Goal: Check status: Check status

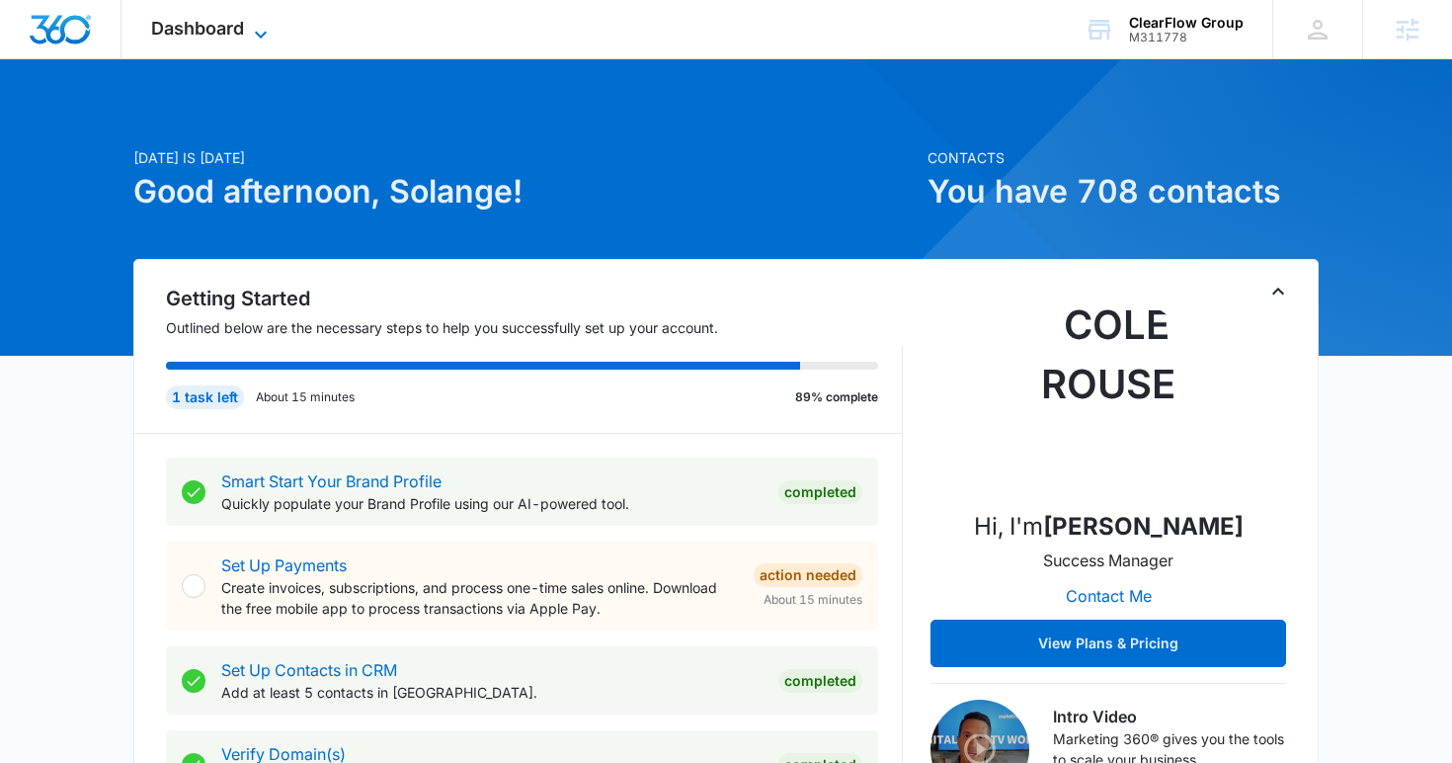
click at [257, 36] on icon at bounding box center [261, 35] width 24 height 24
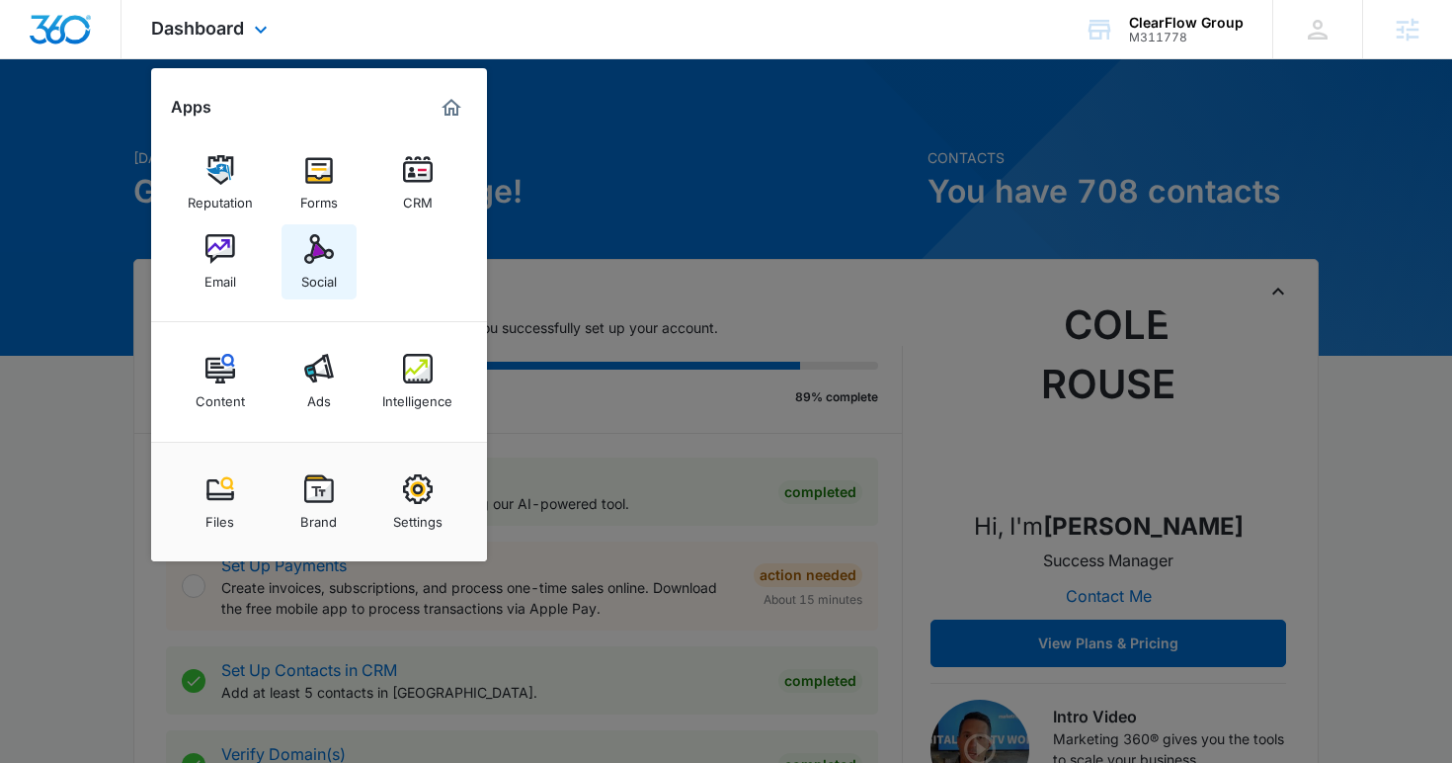
click at [332, 268] on div "Social" at bounding box center [319, 277] width 36 height 26
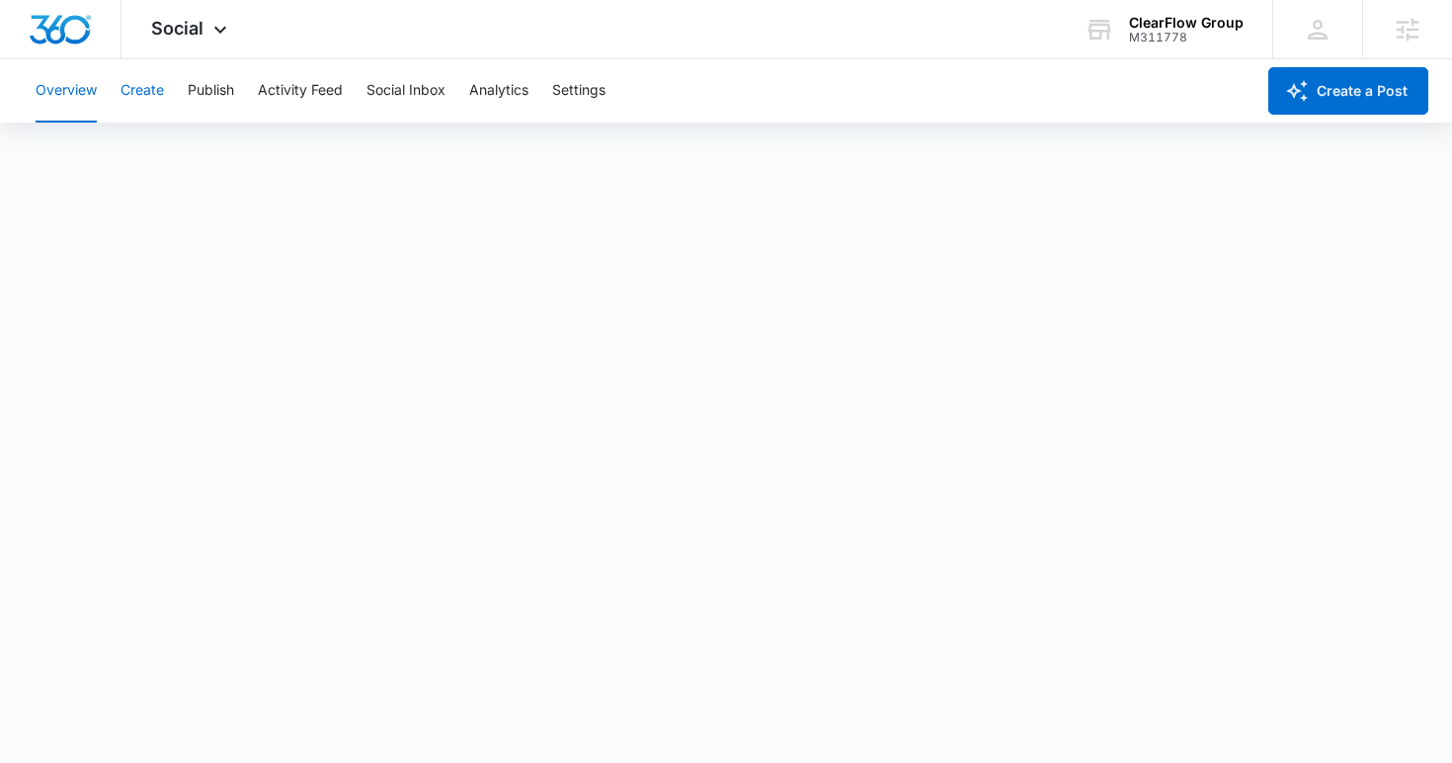
click at [164, 86] on button "Create" at bounding box center [142, 90] width 43 height 63
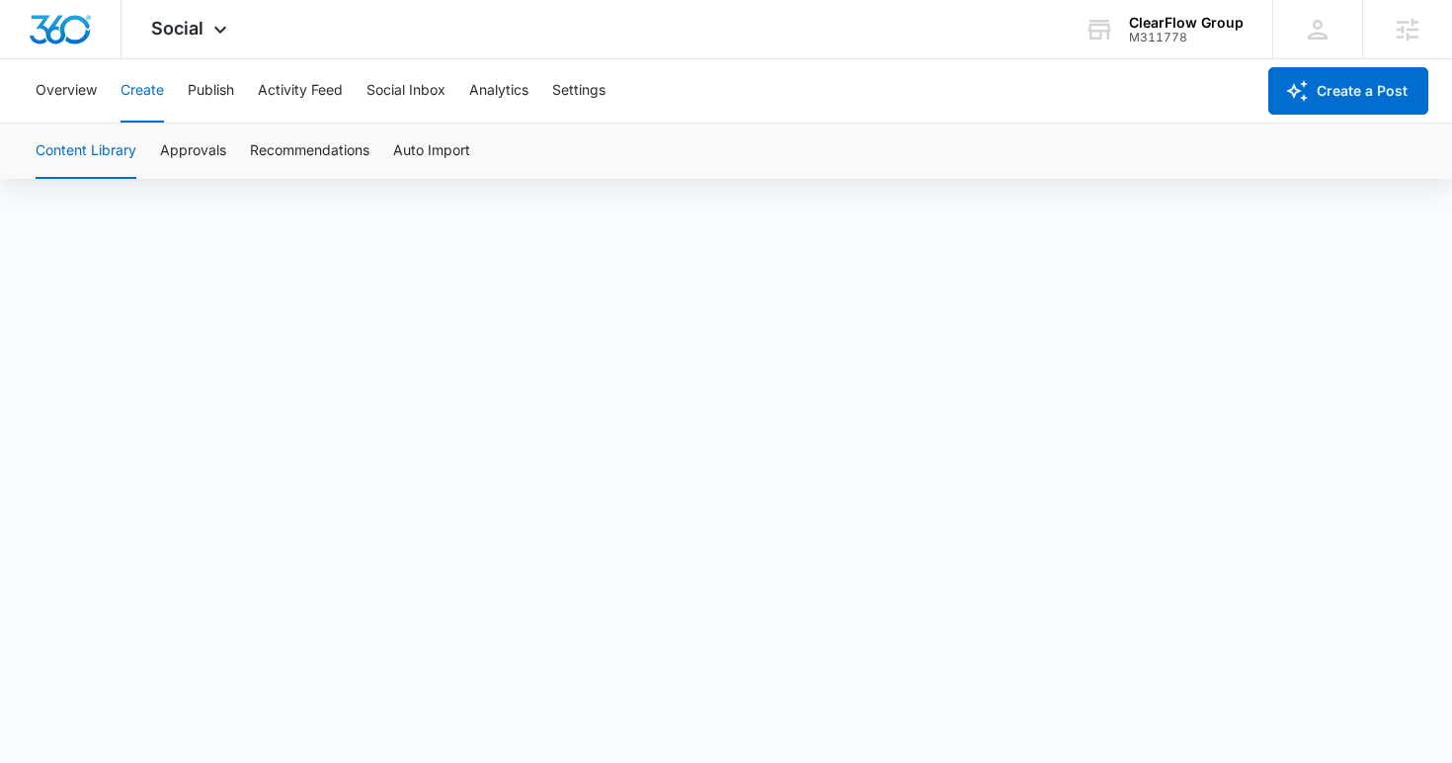
click at [149, 86] on button "Create" at bounding box center [142, 90] width 43 height 63
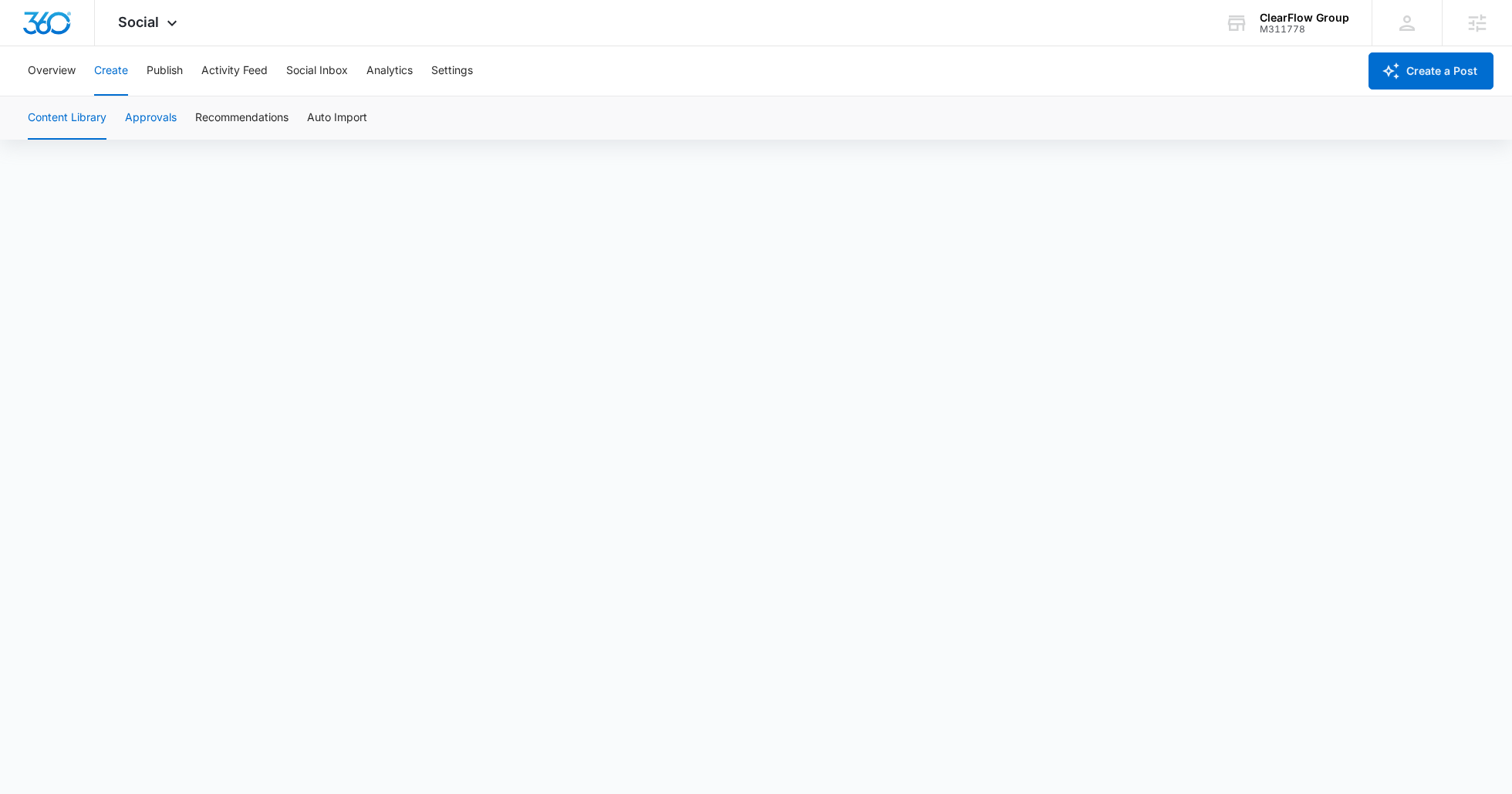
click at [159, 113] on button "Approvals" at bounding box center [151, 117] width 52 height 43
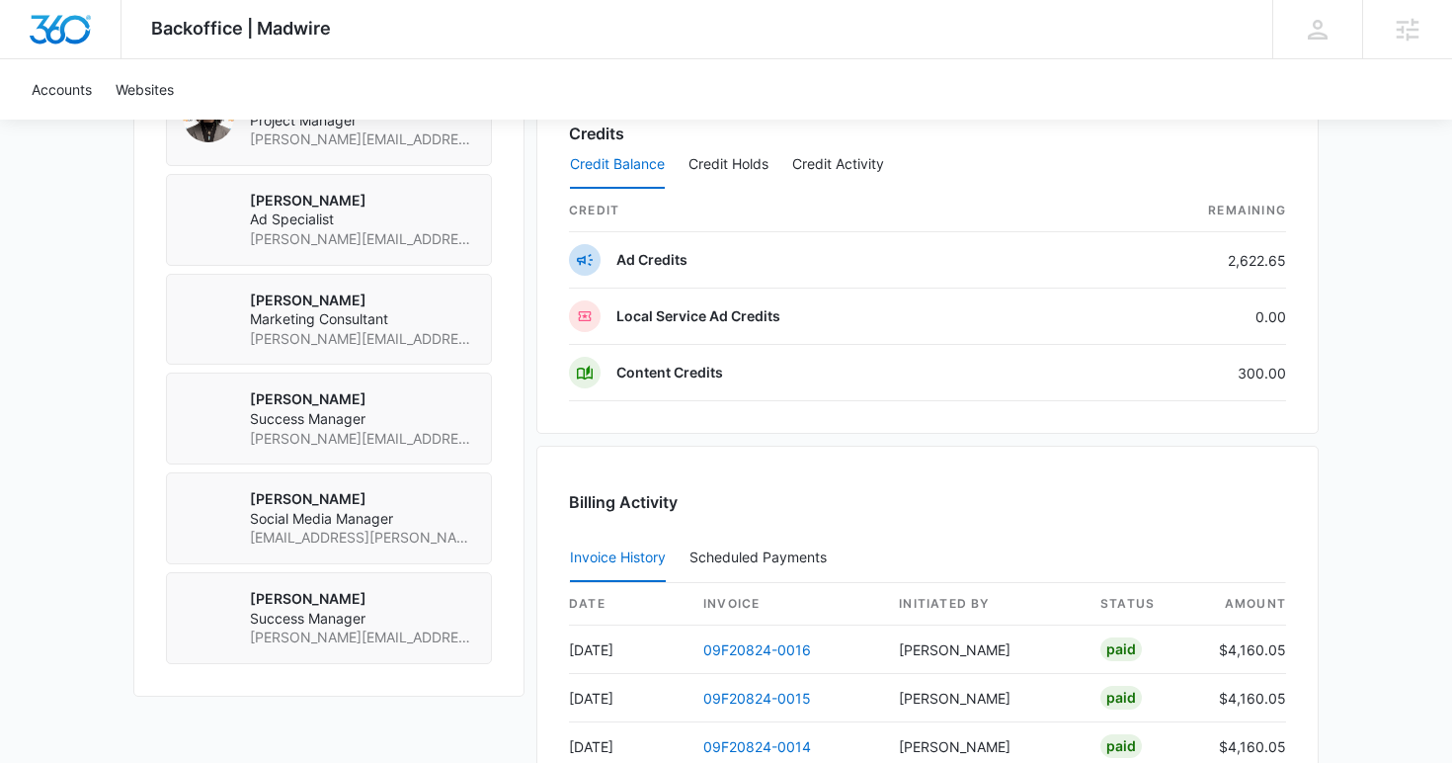
scroll to position [1906, 0]
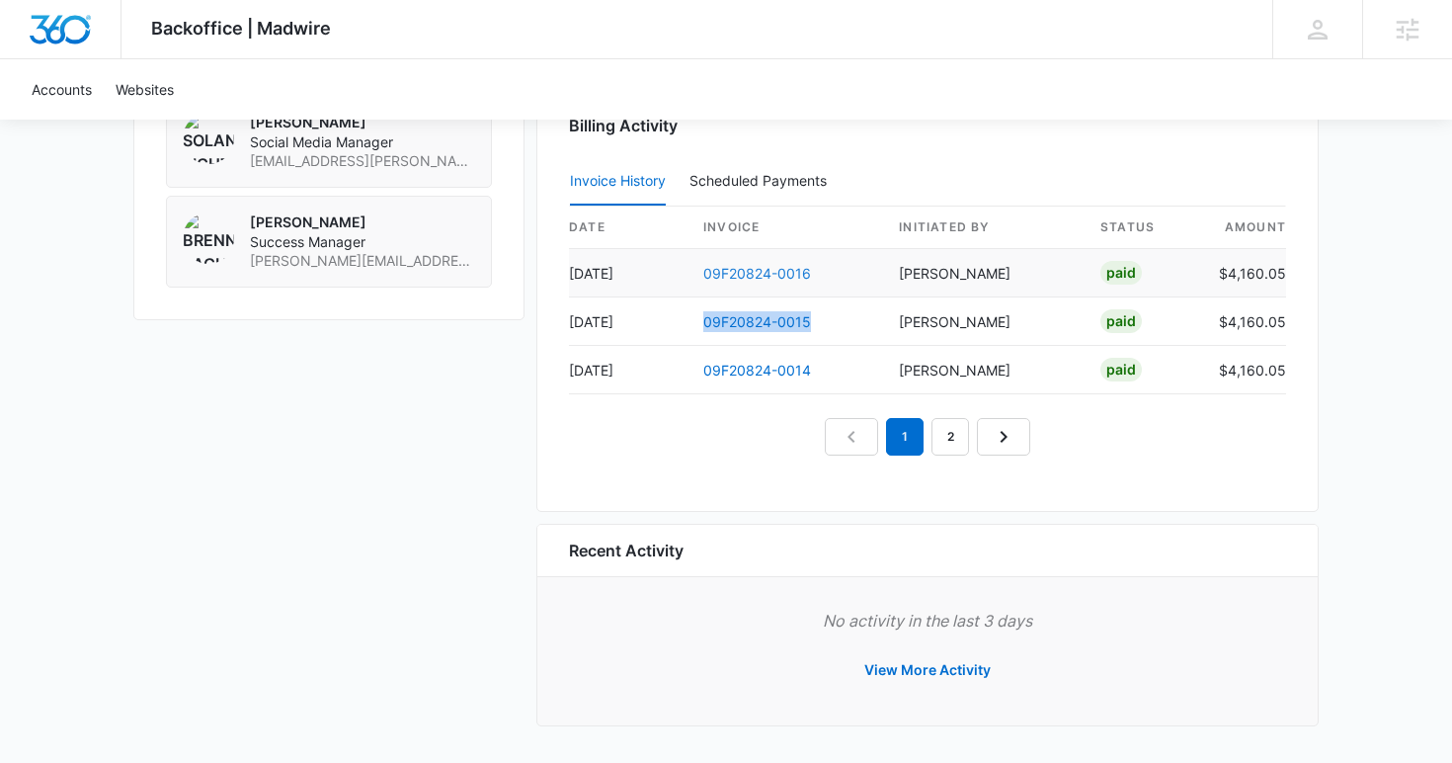
click at [754, 276] on link "09F20824-0016" at bounding box center [757, 273] width 108 height 17
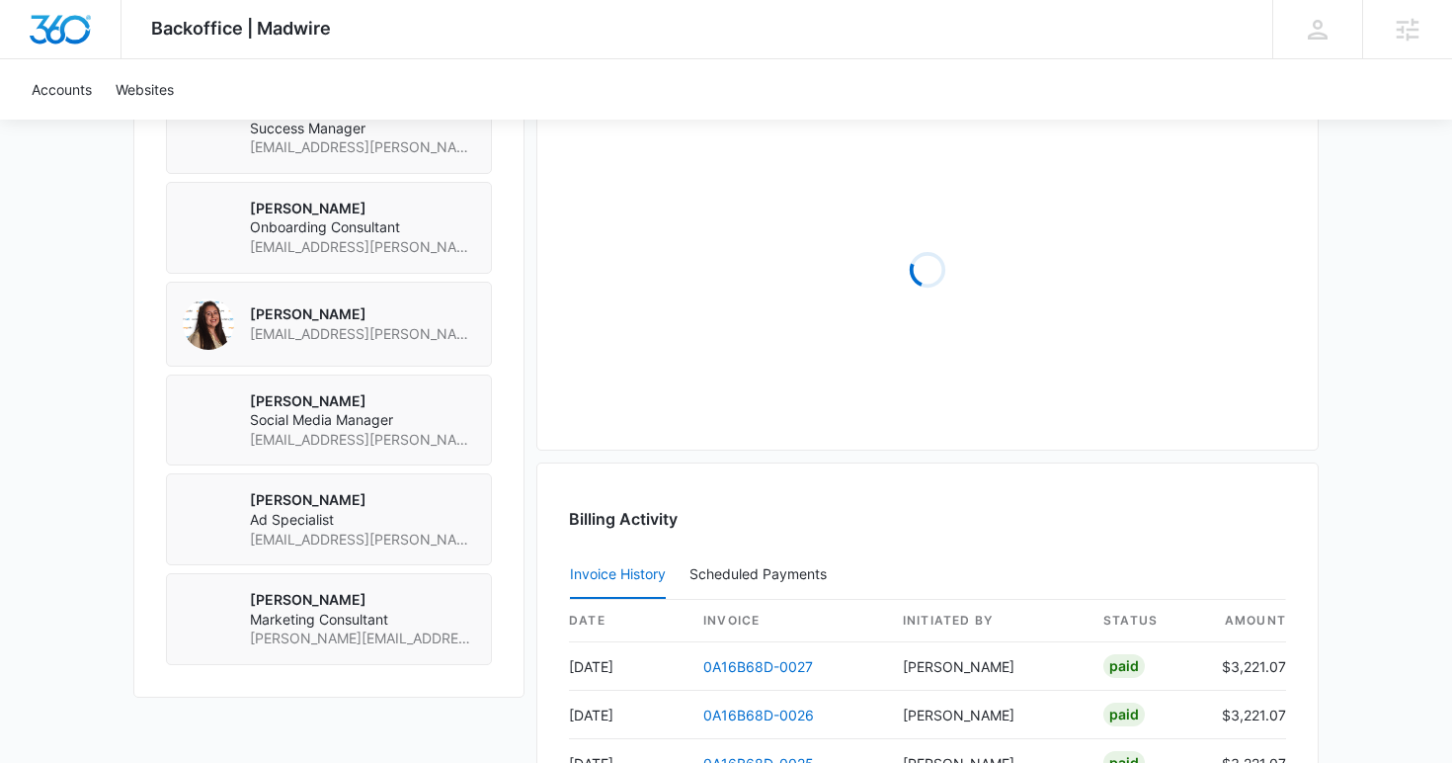
scroll to position [1786, 0]
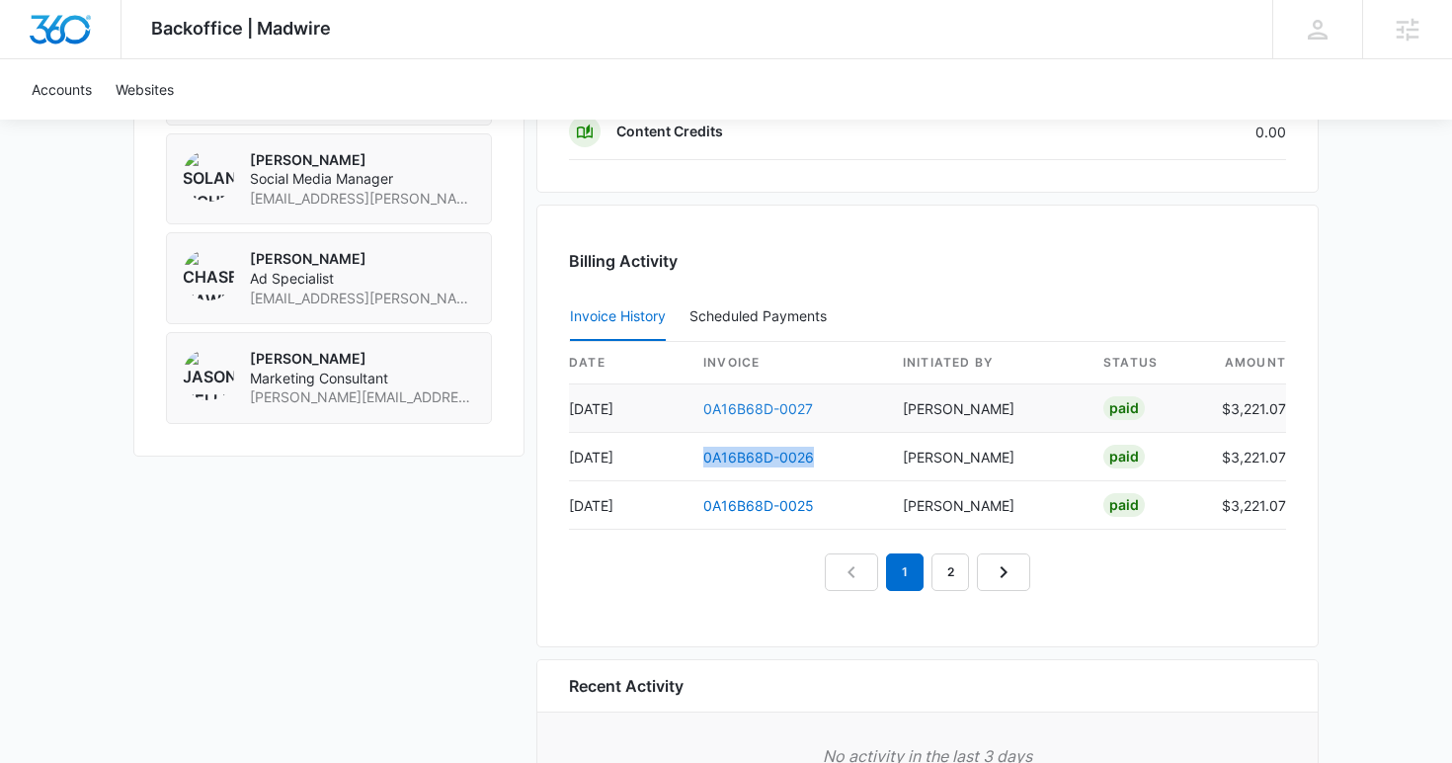
click at [747, 406] on link "0A16B68D-0027" at bounding box center [758, 408] width 110 height 17
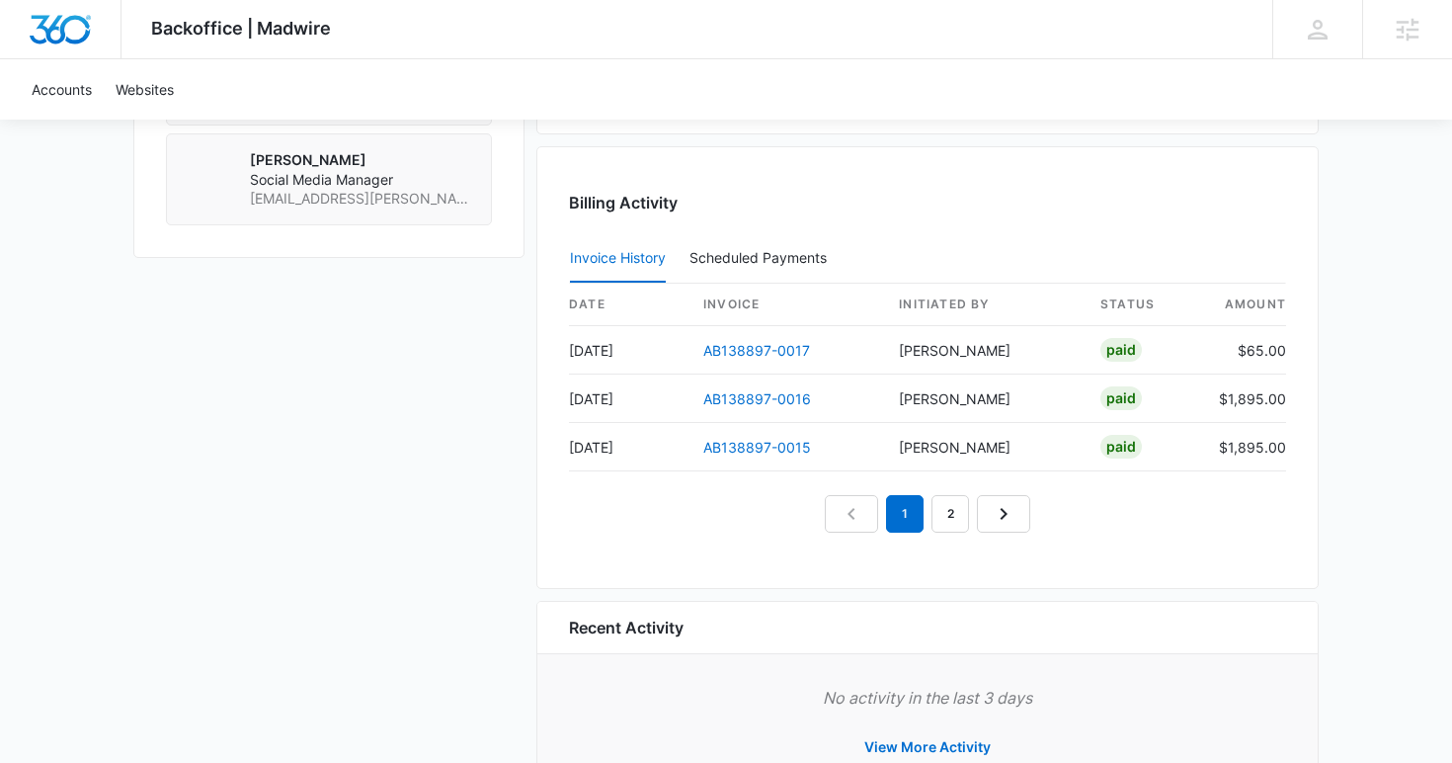
scroll to position [1912, 0]
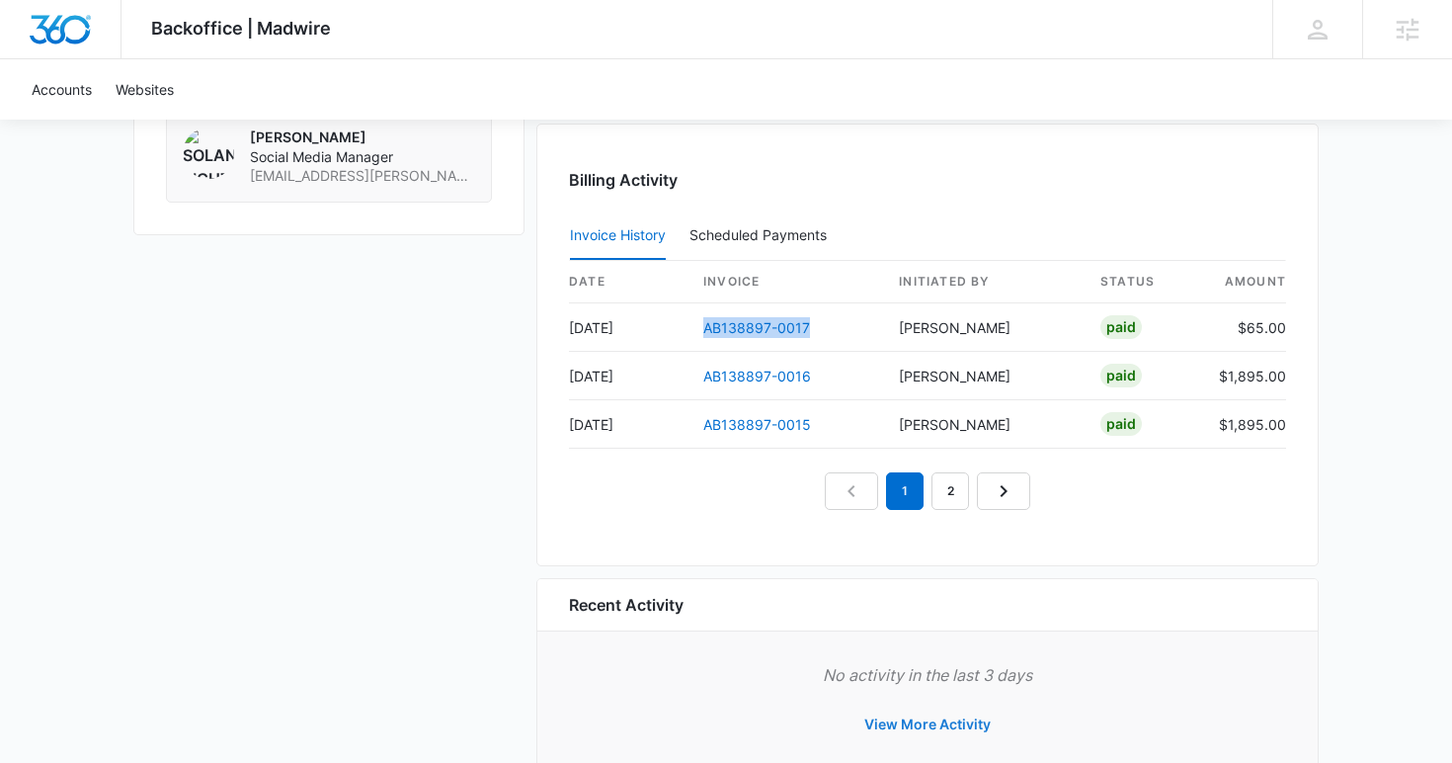
click at [917, 726] on button "View More Activity" at bounding box center [928, 723] width 166 height 47
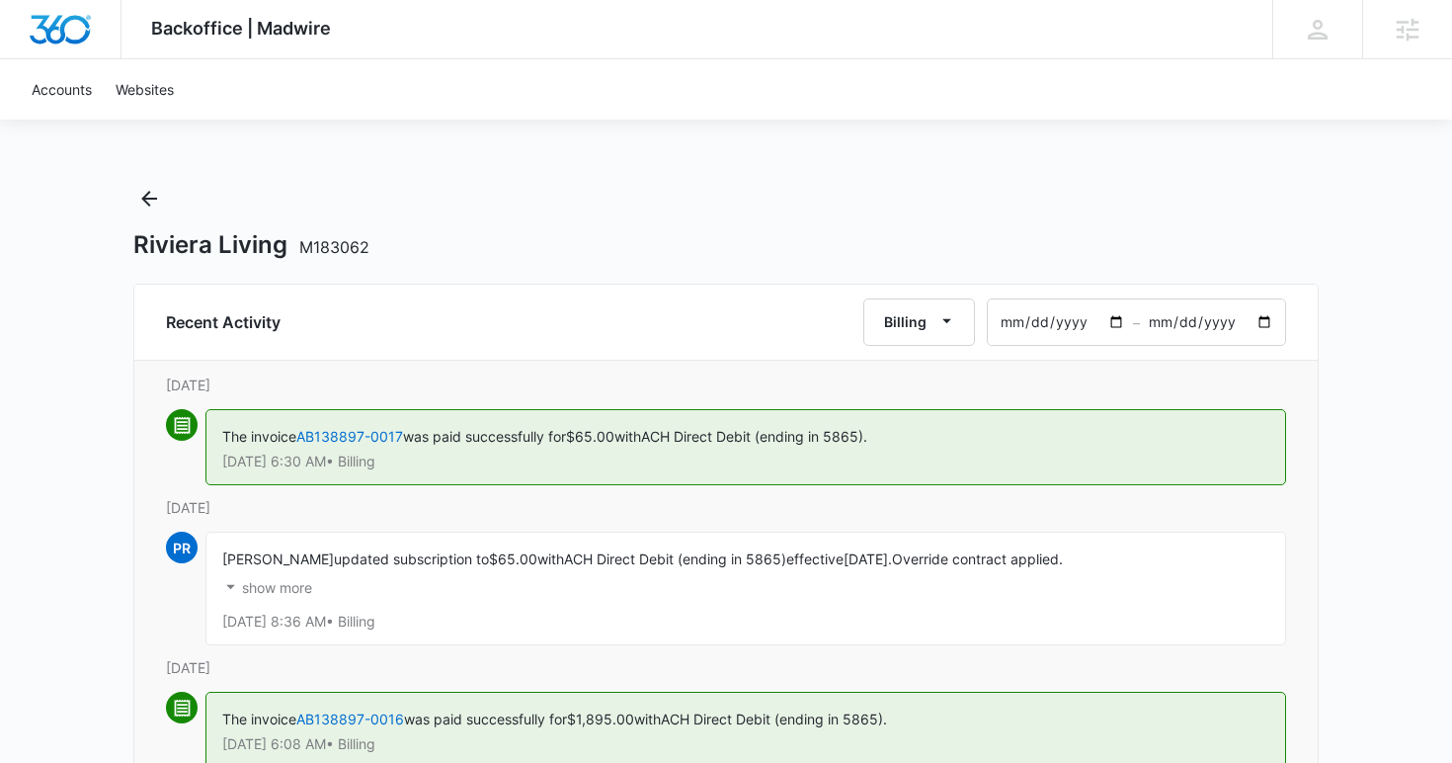
click at [295, 589] on p "show more" at bounding box center [277, 588] width 70 height 14
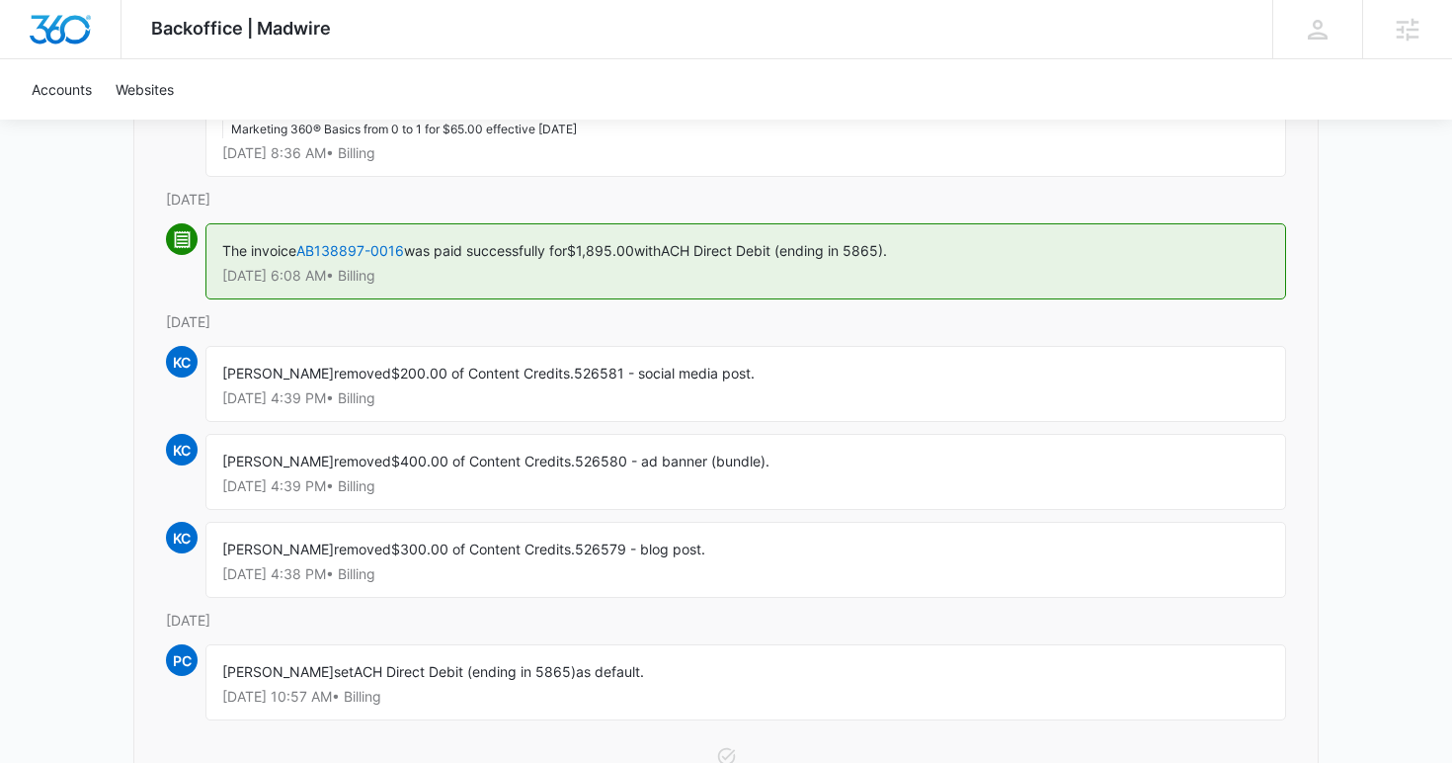
scroll to position [483, 0]
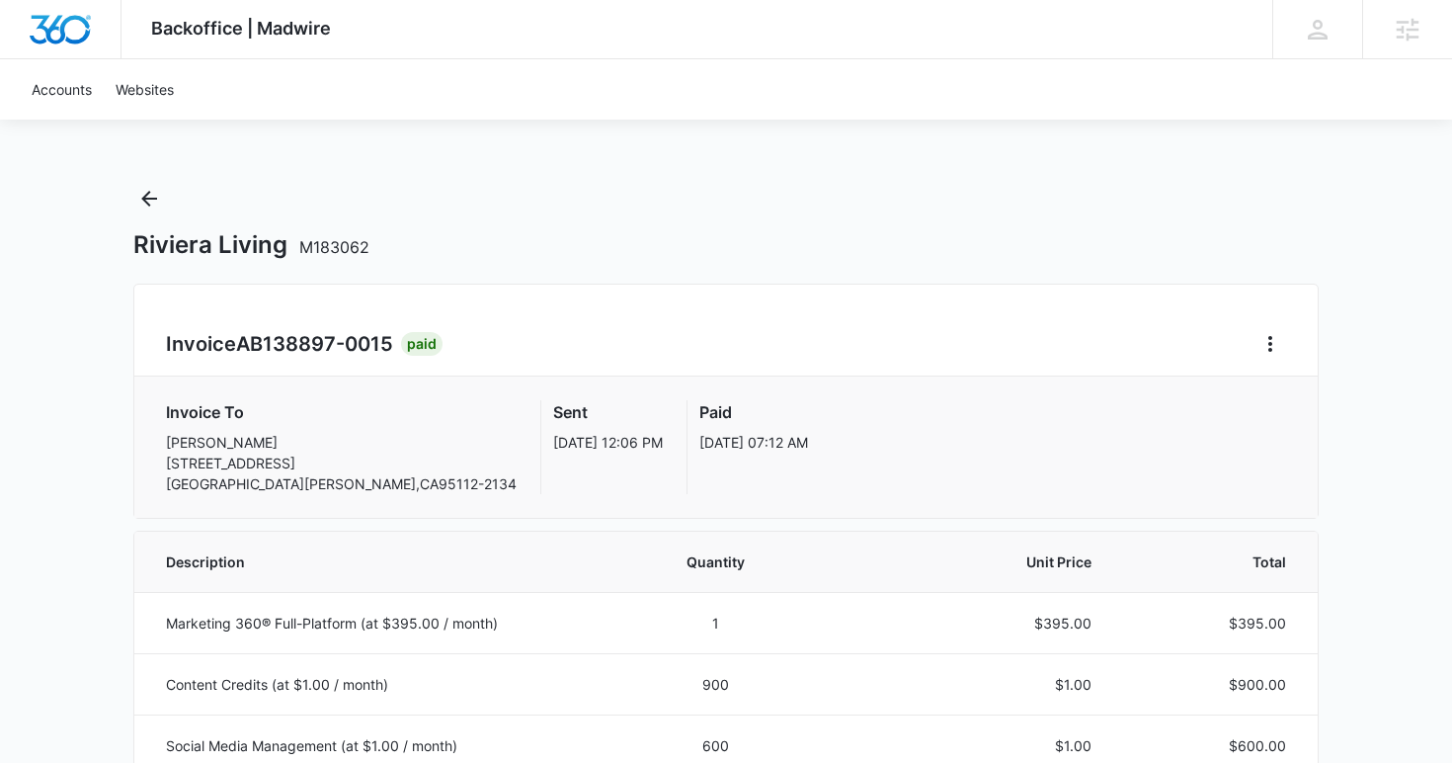
scroll to position [173, 0]
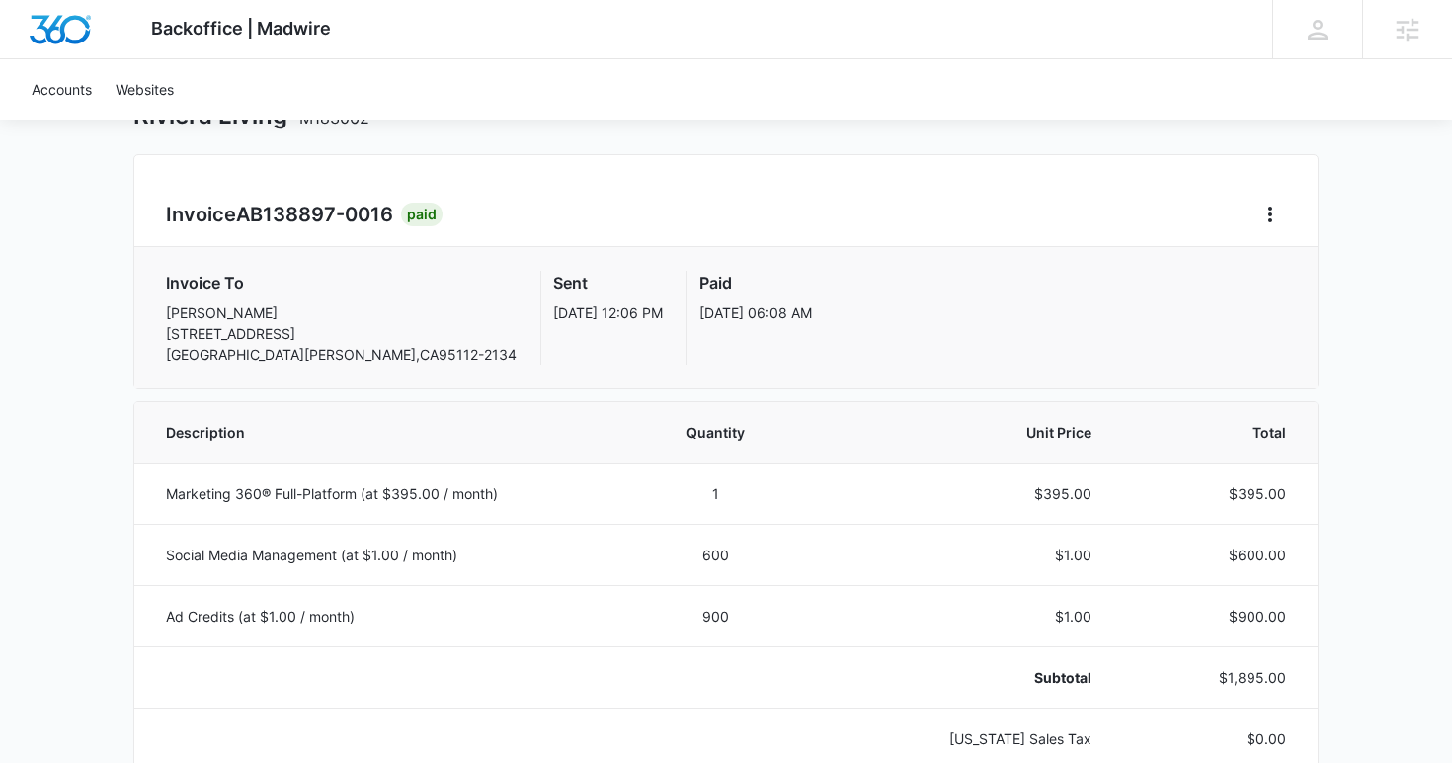
scroll to position [137, 0]
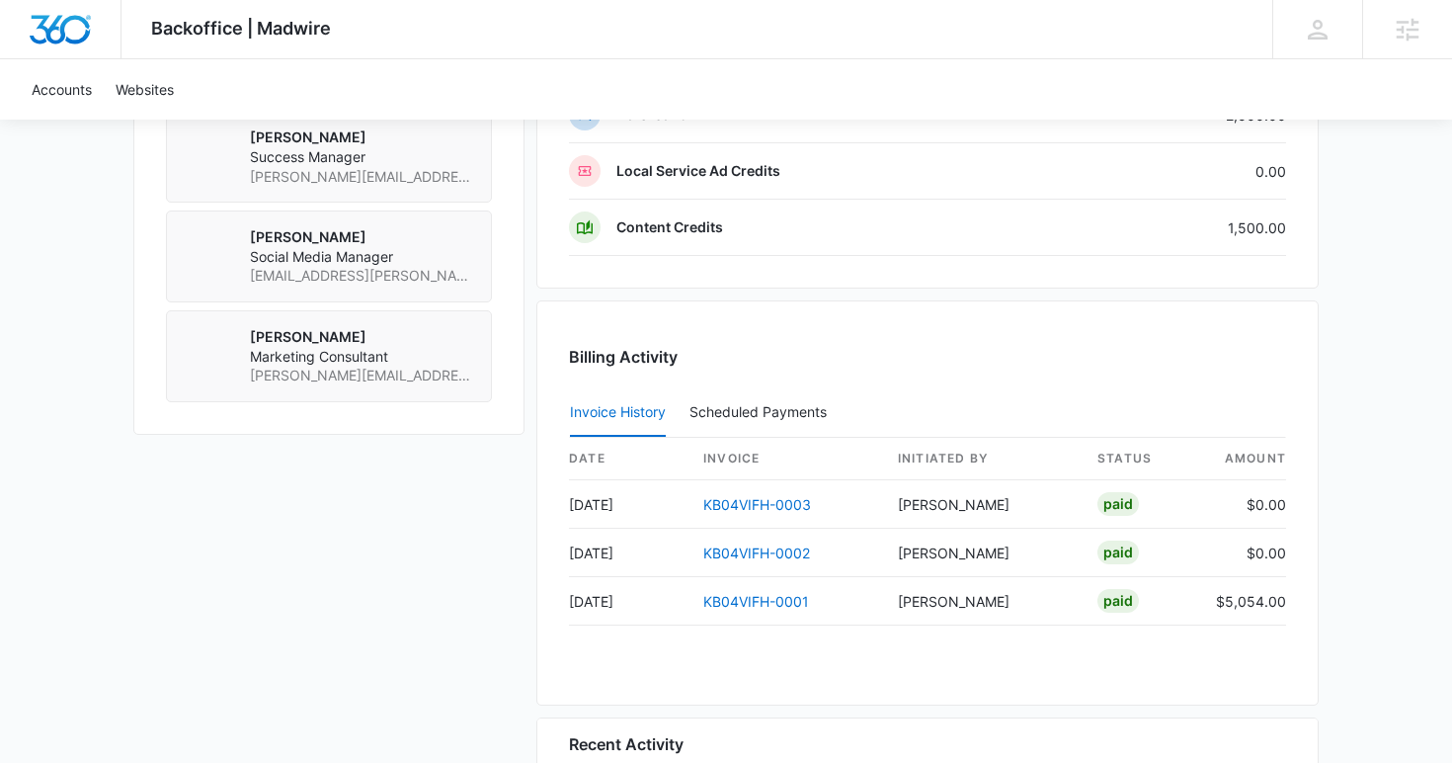
scroll to position [1980, 0]
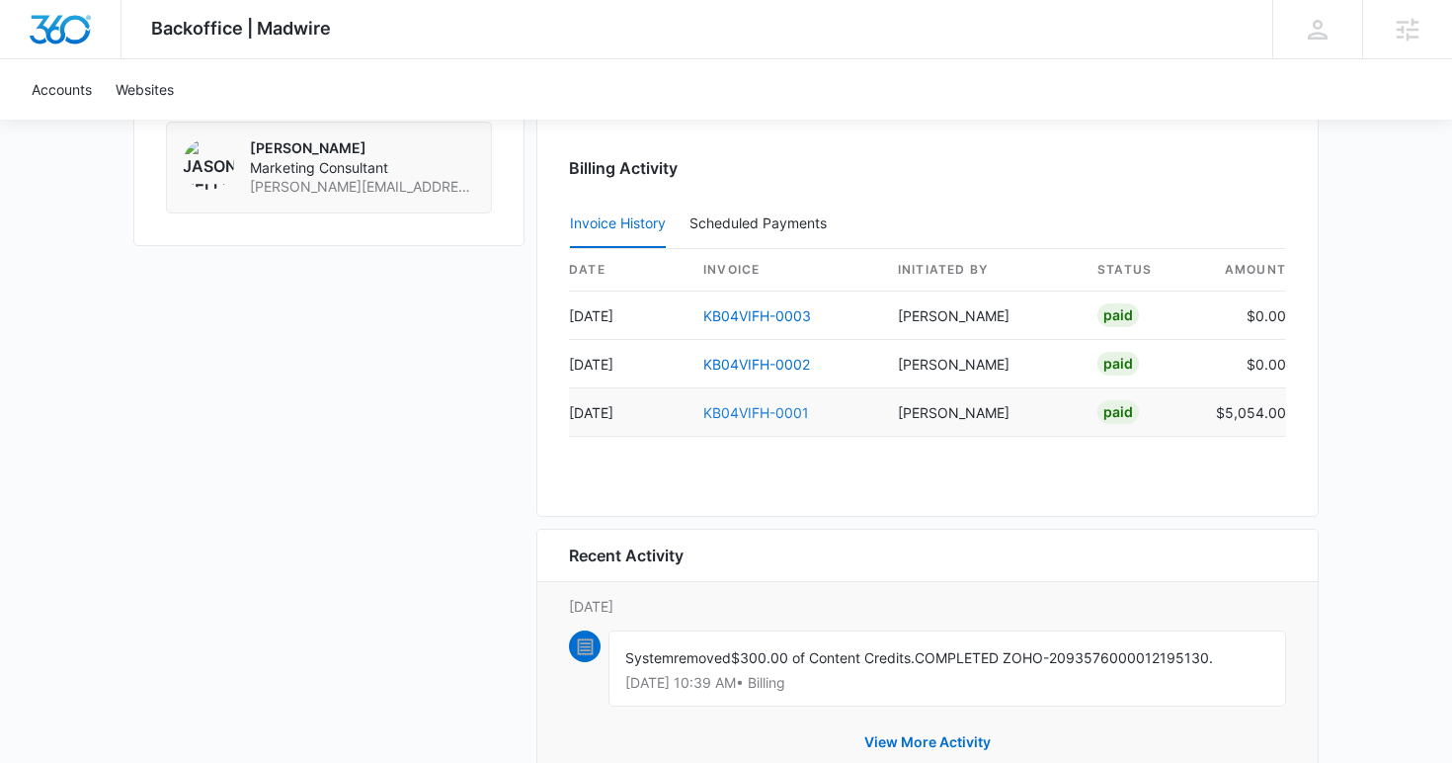
click at [780, 408] on link "KB04VIFH-0001" at bounding box center [756, 412] width 106 height 17
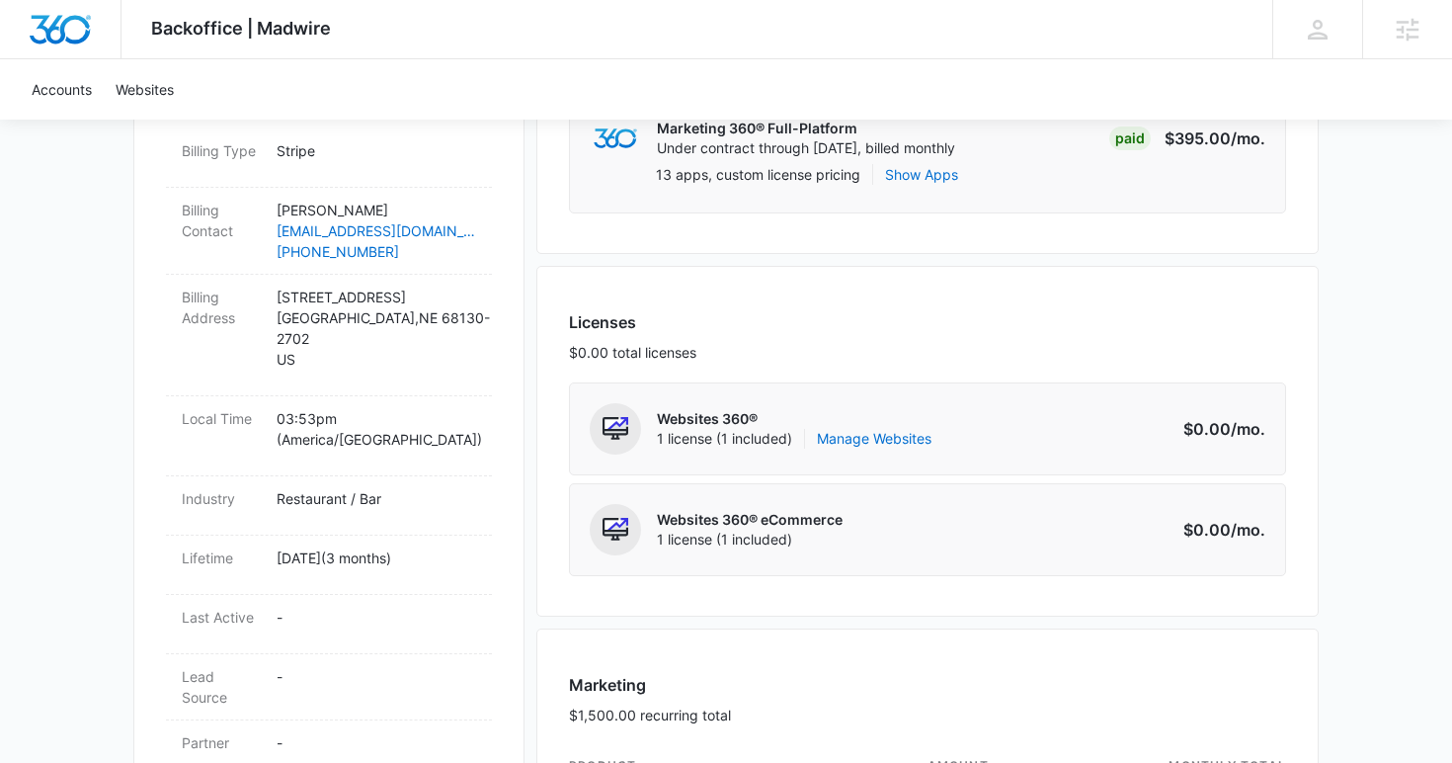
scroll to position [909, 0]
